Goal: Check status

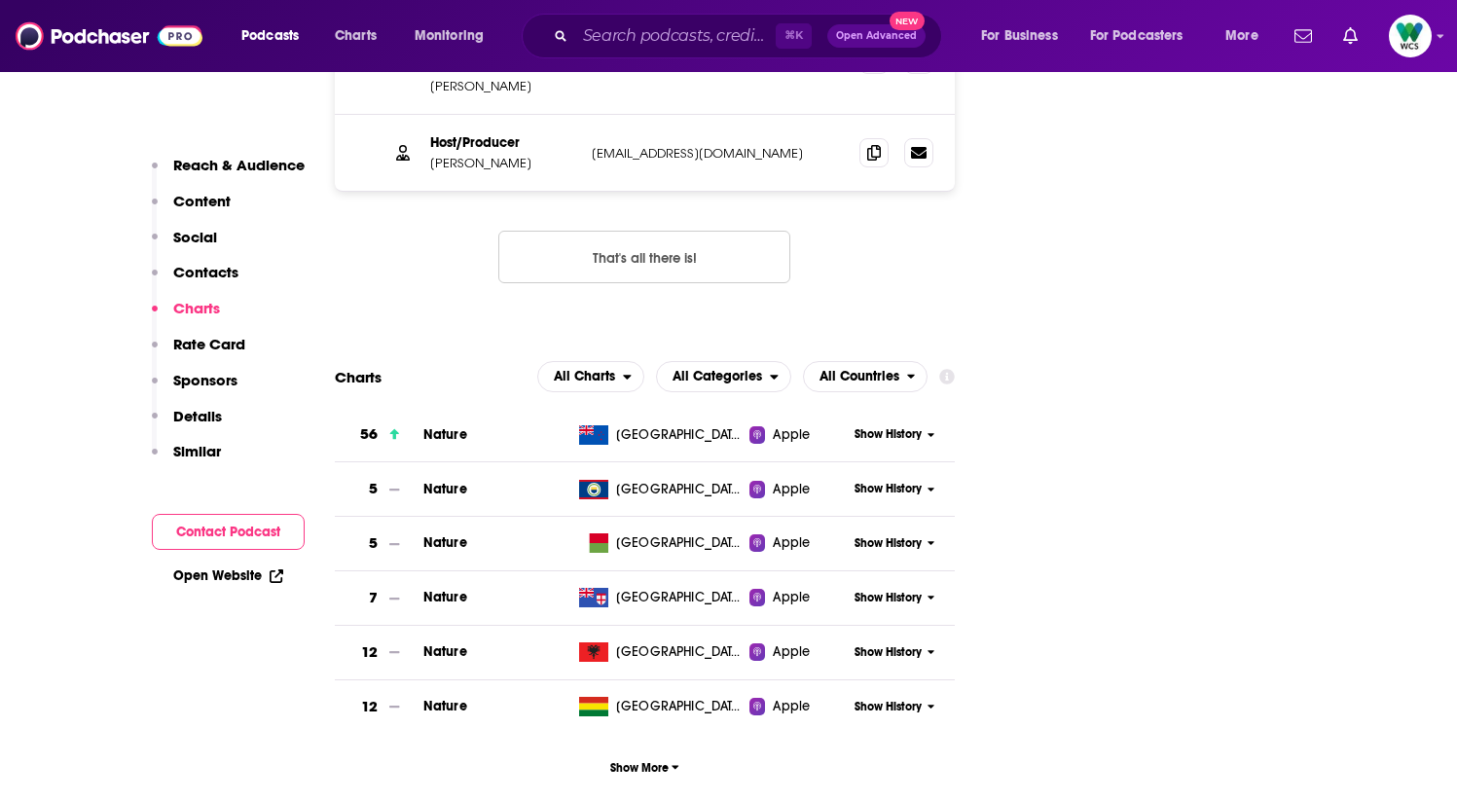
scroll to position [2404, 0]
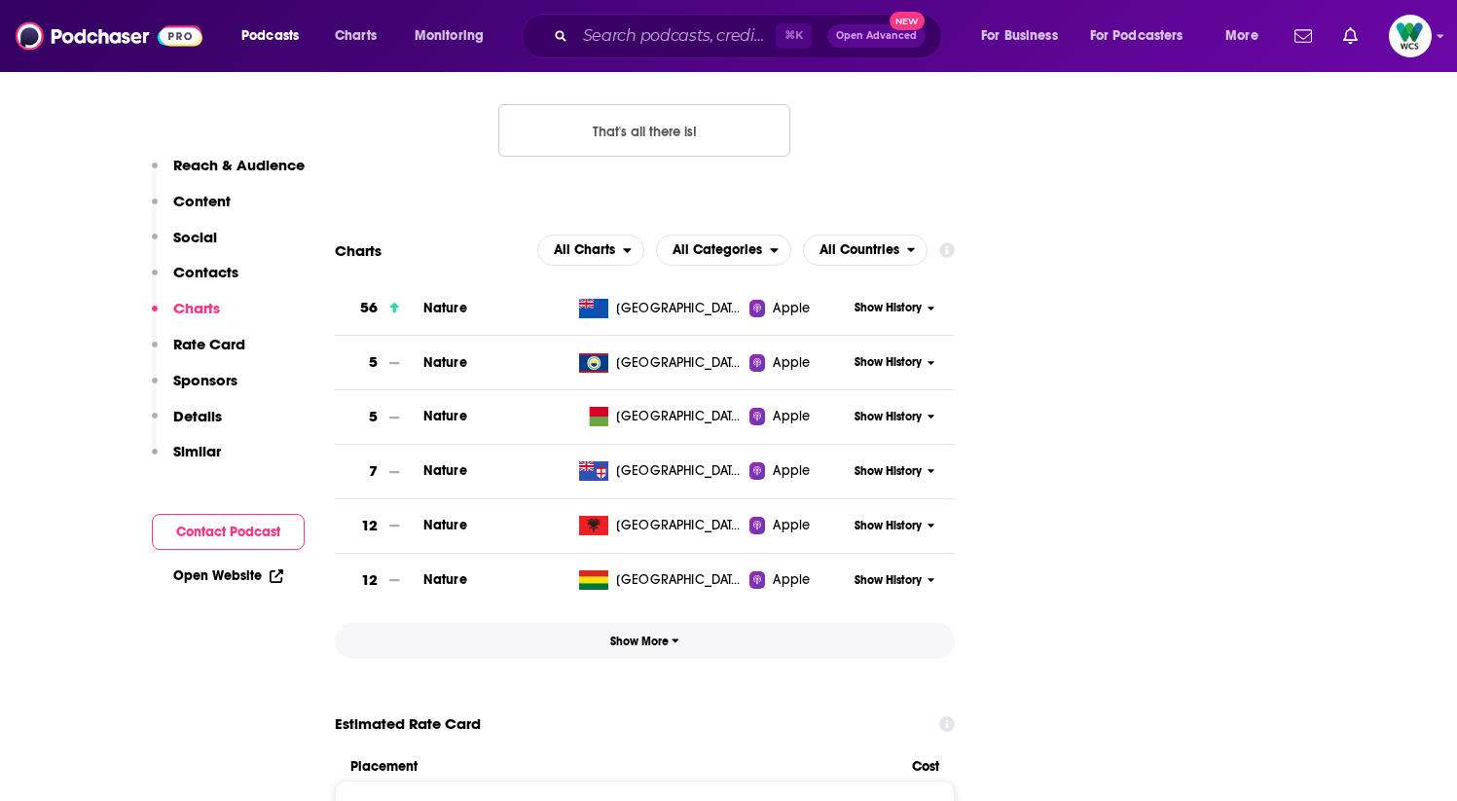
click at [651, 635] on span "Show More" at bounding box center [644, 642] width 69 height 14
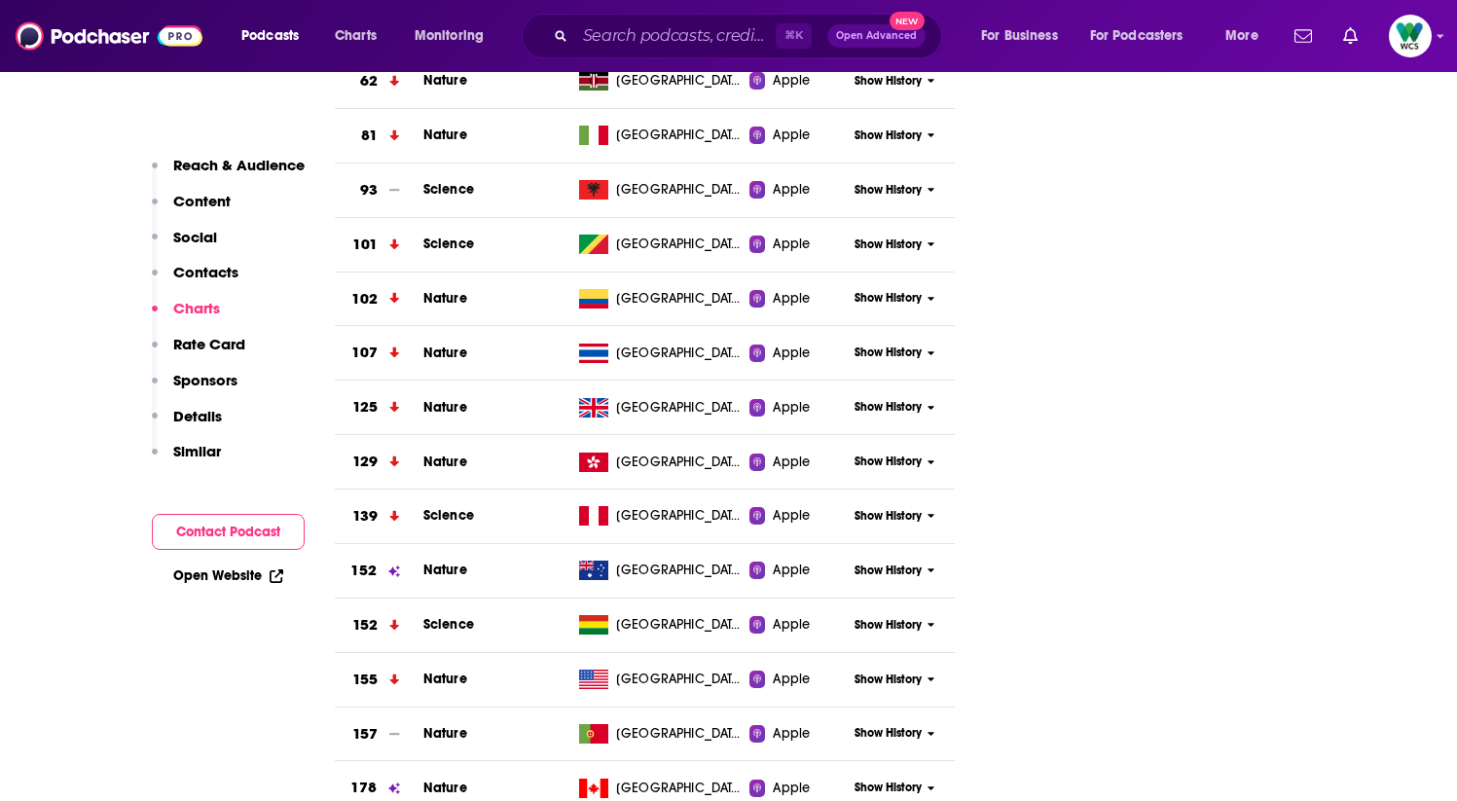
scroll to position [3739, 0]
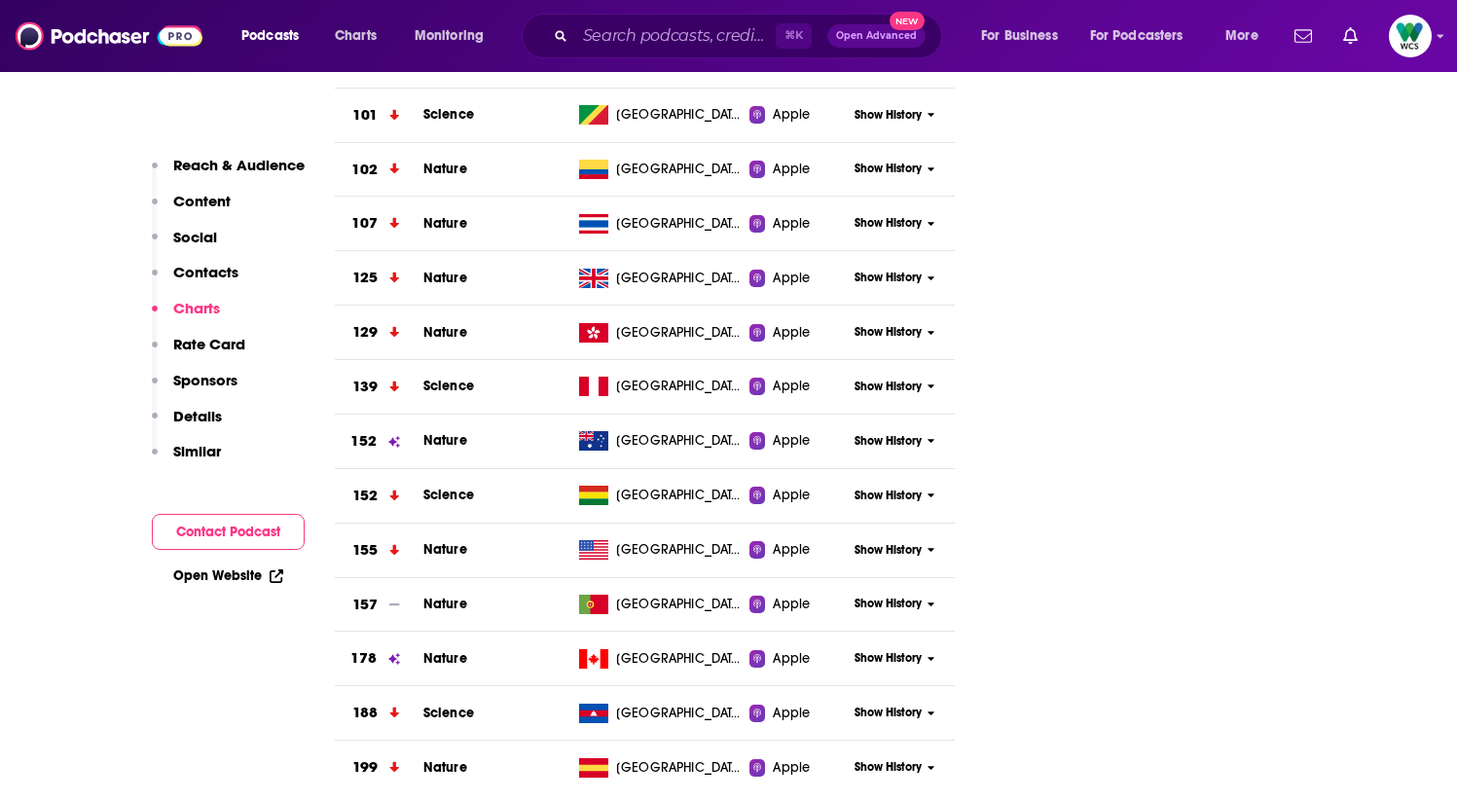
click at [897, 542] on span "Show History" at bounding box center [888, 550] width 67 height 17
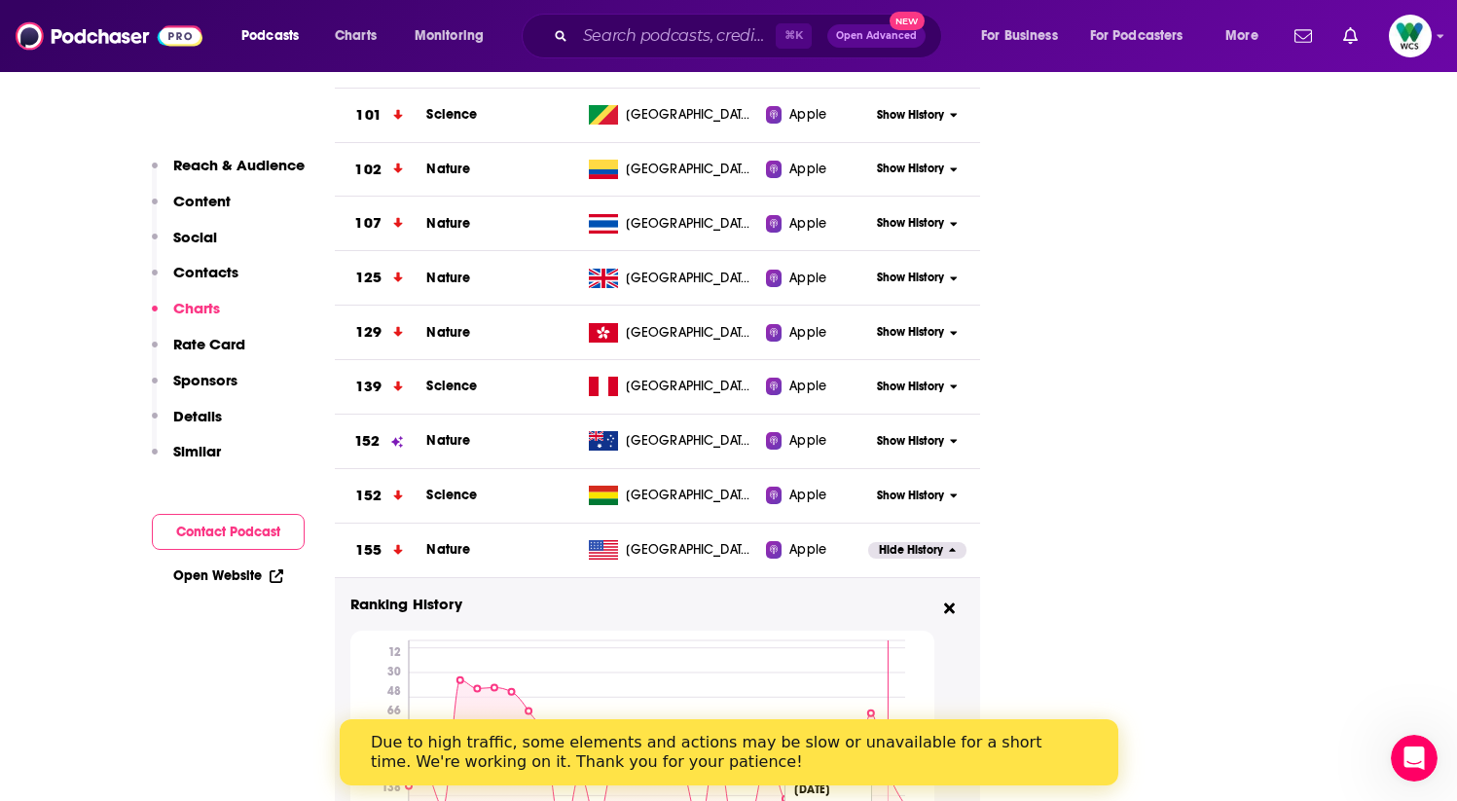
scroll to position [0, 0]
click at [949, 603] on icon at bounding box center [949, 608] width 11 height 11
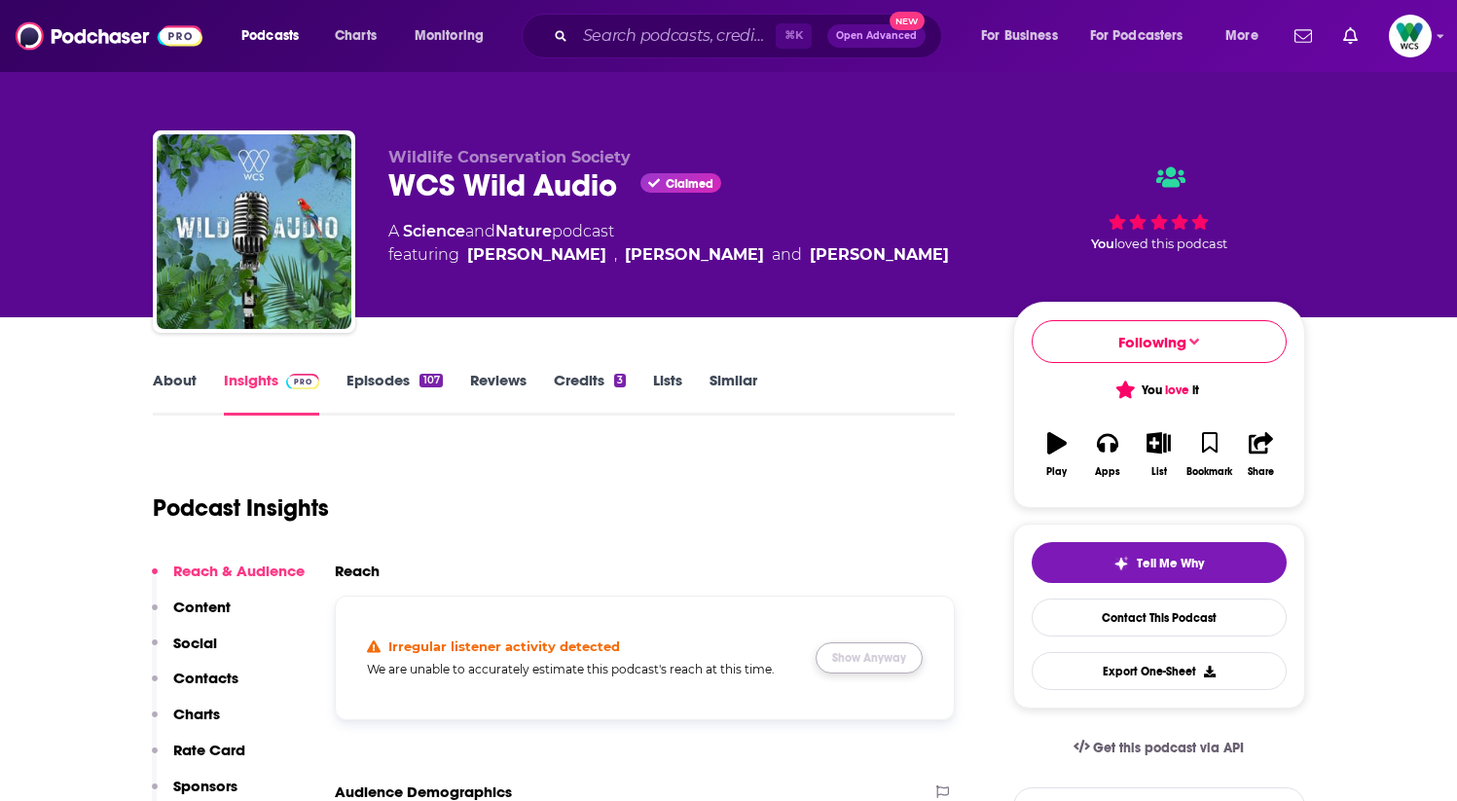
click at [847, 657] on button "Show Anyway" at bounding box center [869, 658] width 107 height 31
click at [884, 658] on button "Show Anyway" at bounding box center [869, 658] width 107 height 31
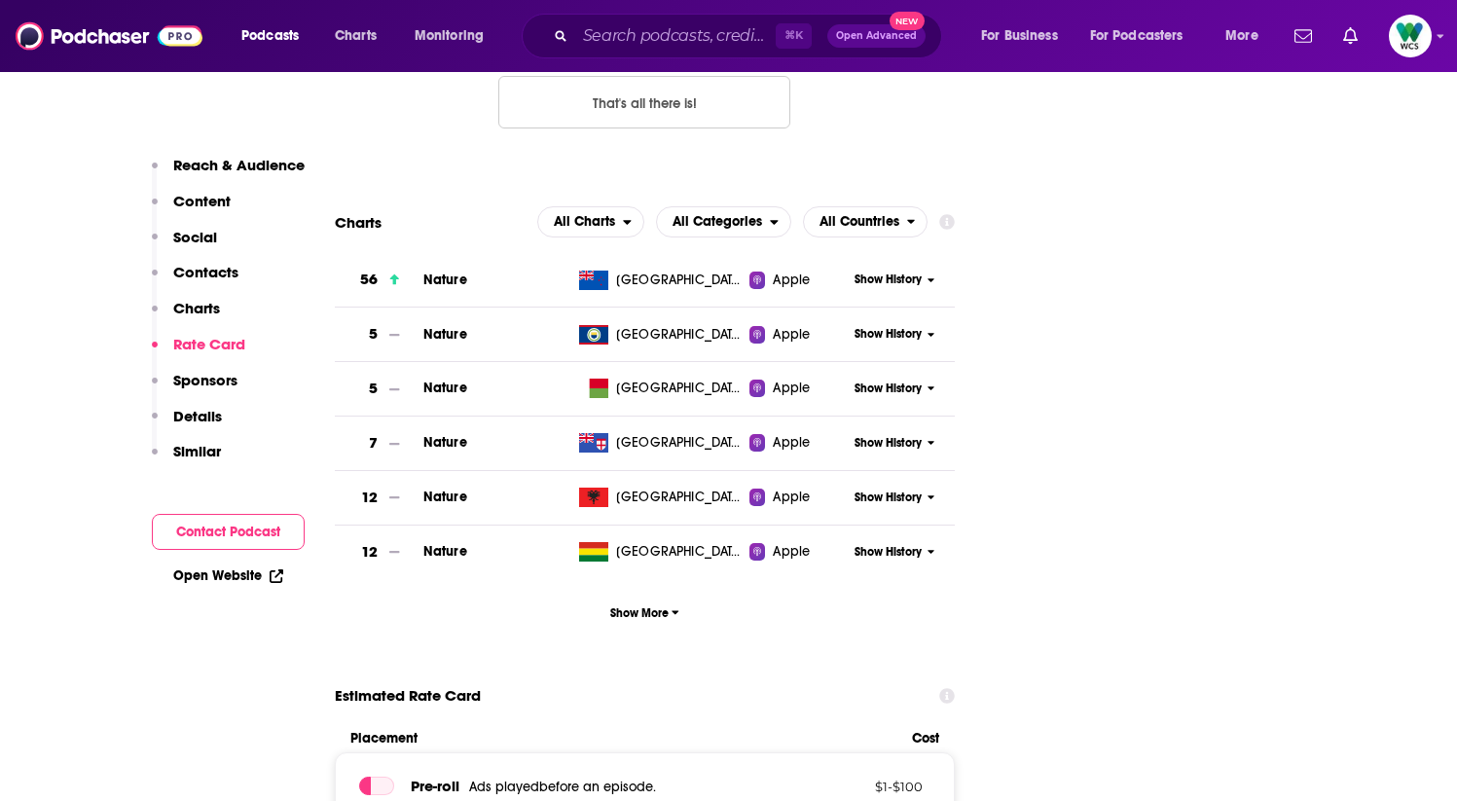
scroll to position [2409, 0]
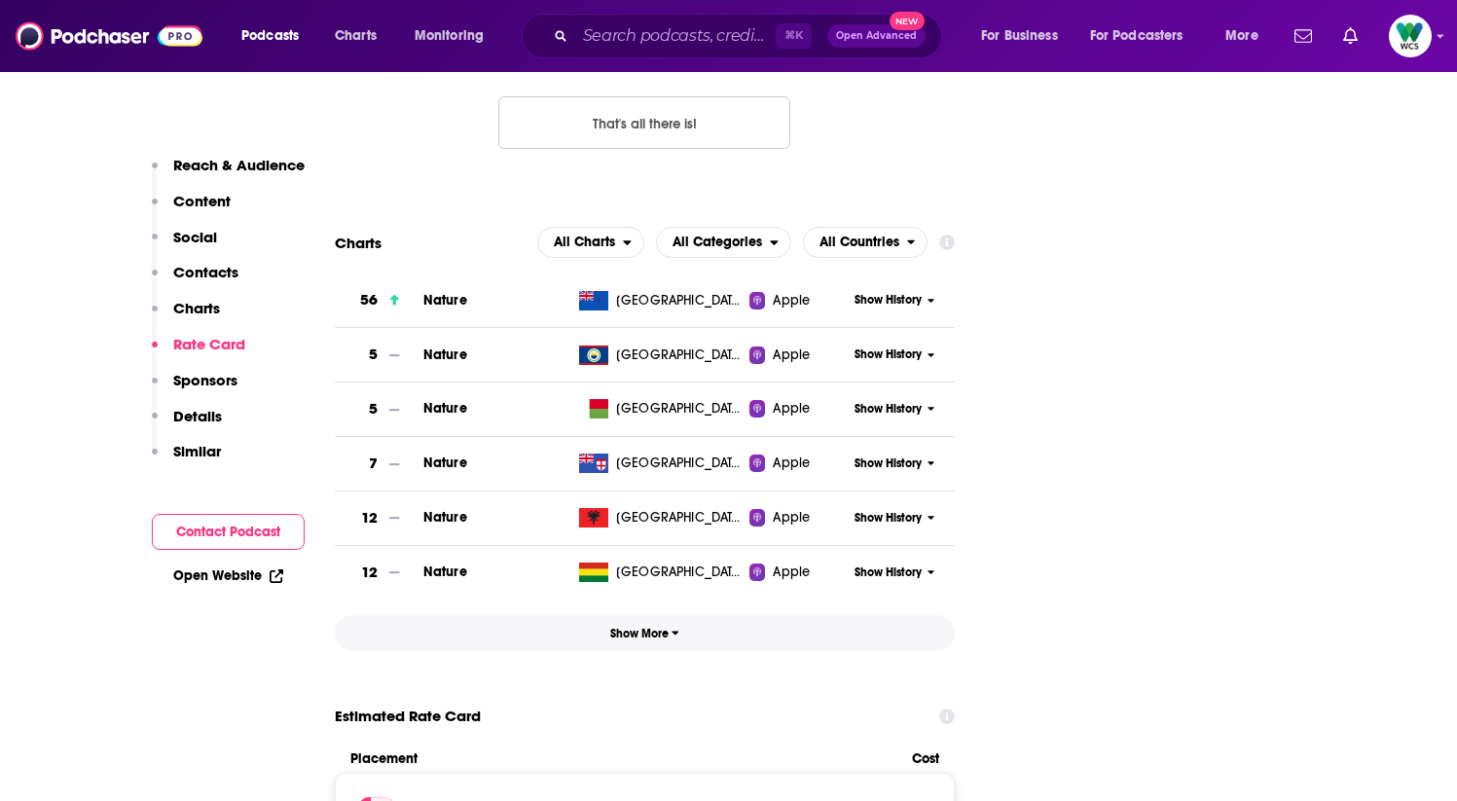
click at [639, 627] on span "Show More" at bounding box center [644, 634] width 69 height 14
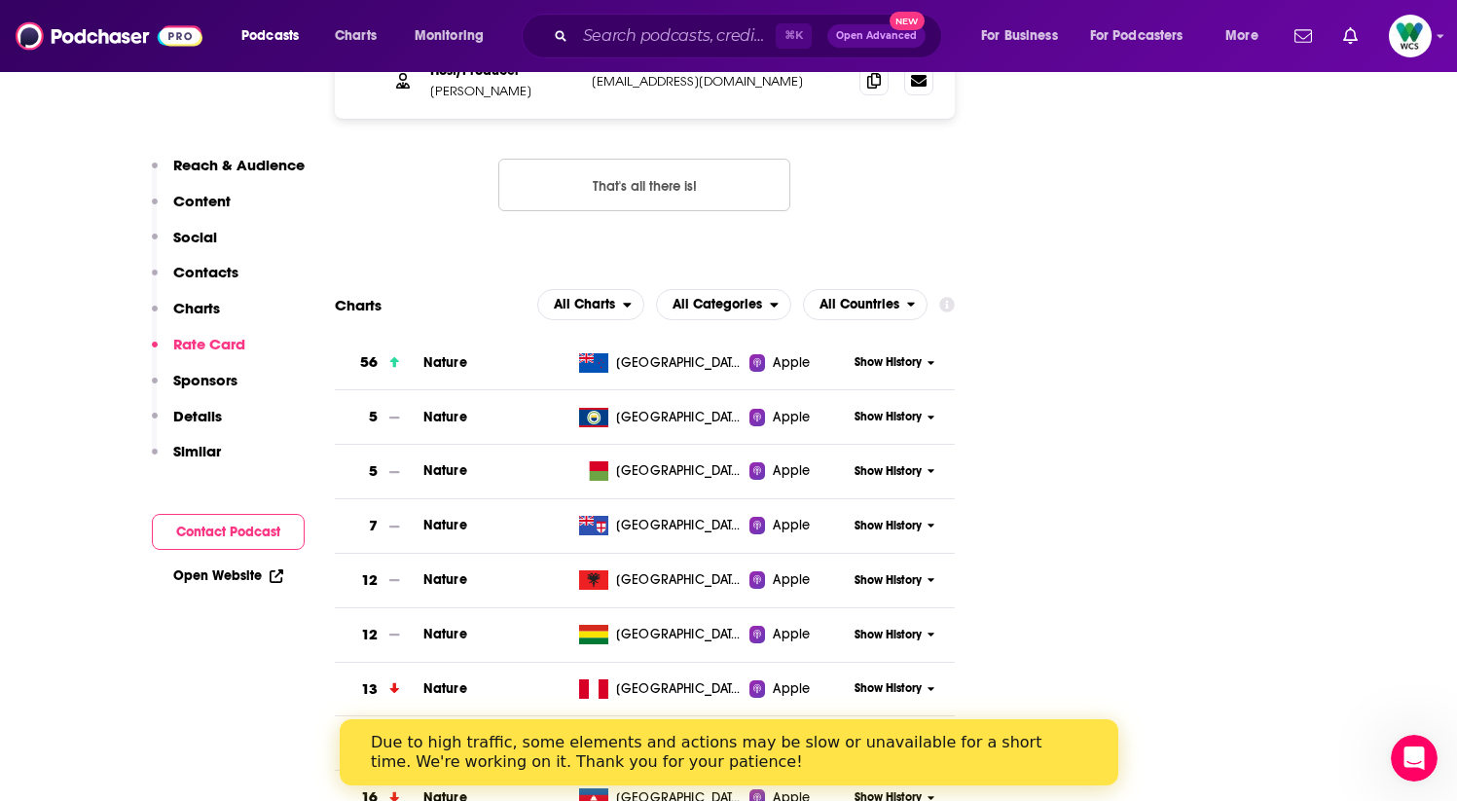
scroll to position [0, 0]
click at [911, 354] on span "Show History" at bounding box center [888, 362] width 67 height 17
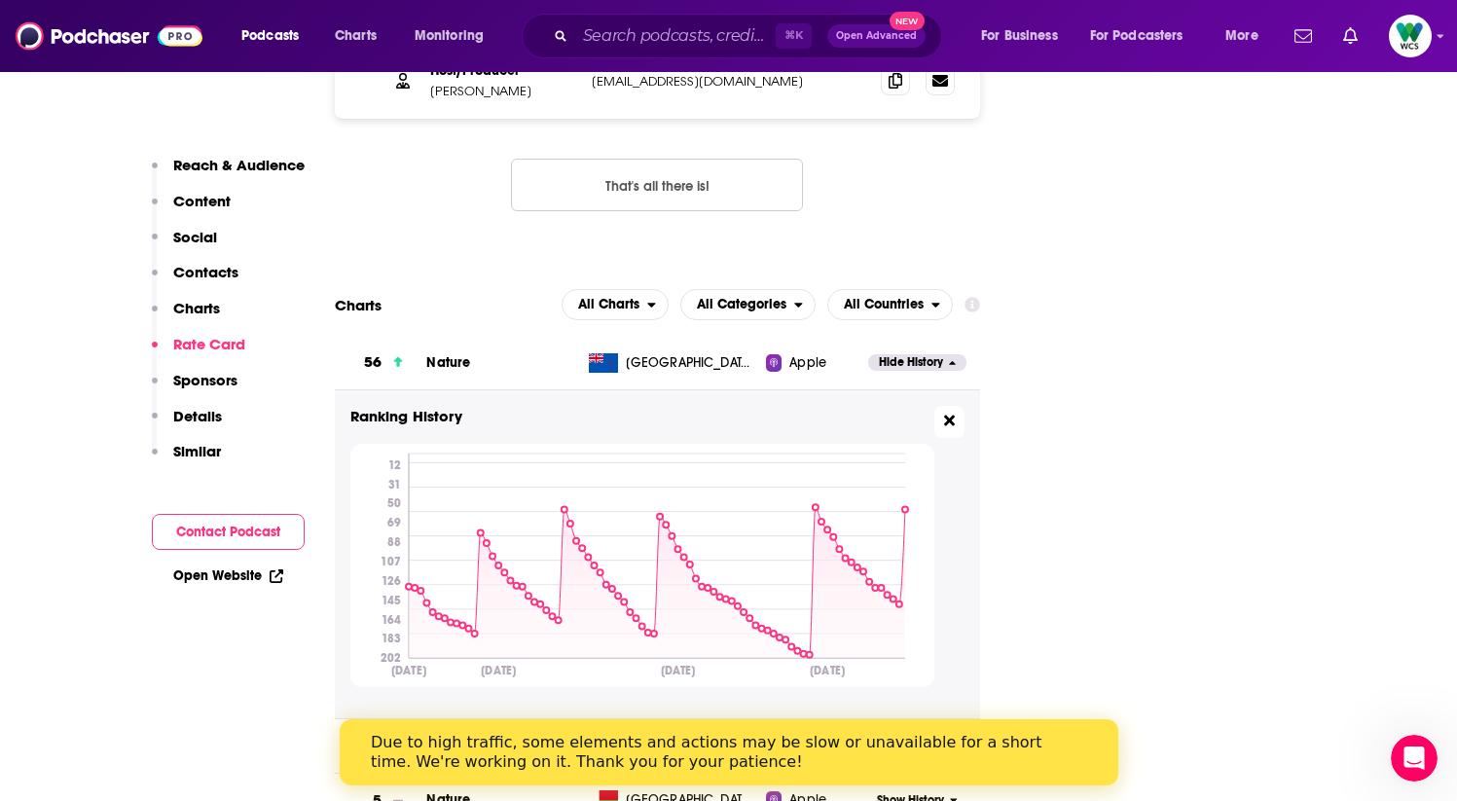
click at [948, 413] on icon at bounding box center [949, 421] width 11 height 16
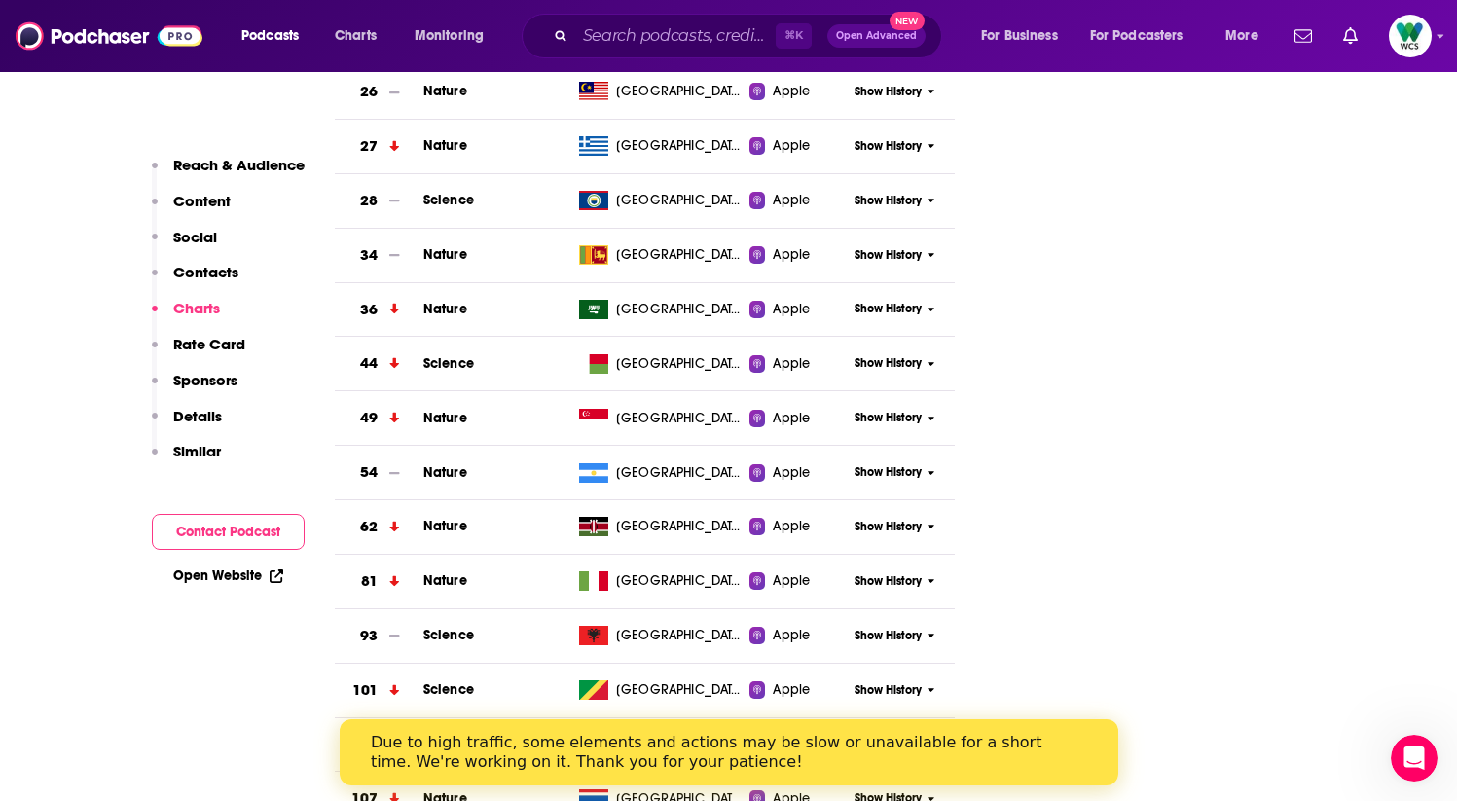
scroll to position [3208, 0]
